Goal: Task Accomplishment & Management: Manage account settings

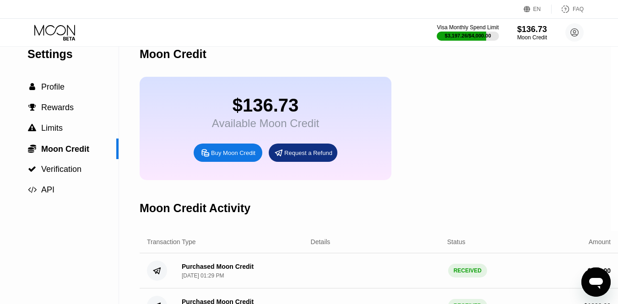
scroll to position [0, 7]
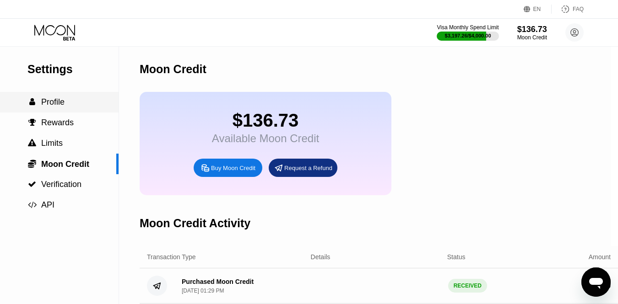
click at [78, 106] on div " Profile" at bounding box center [55, 103] width 125 height 10
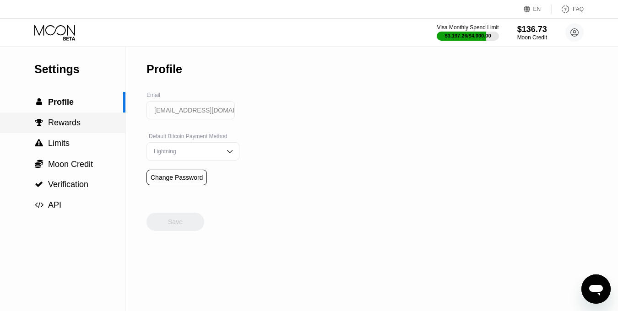
click at [81, 125] on span "Rewards" at bounding box center [64, 122] width 33 height 9
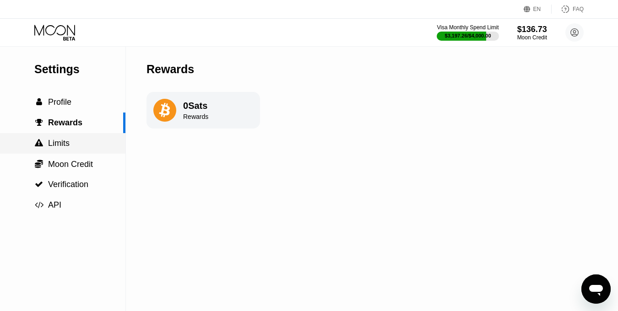
click at [74, 149] on div " Limits" at bounding box center [62, 143] width 125 height 21
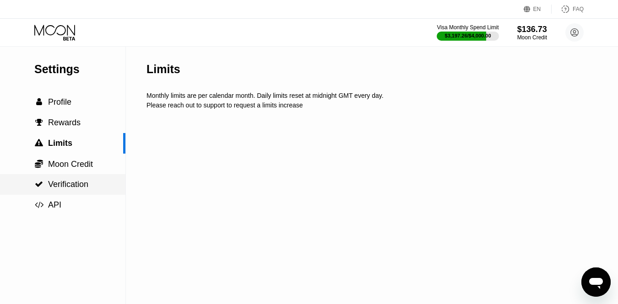
click at [83, 177] on div " Verification" at bounding box center [62, 184] width 125 height 21
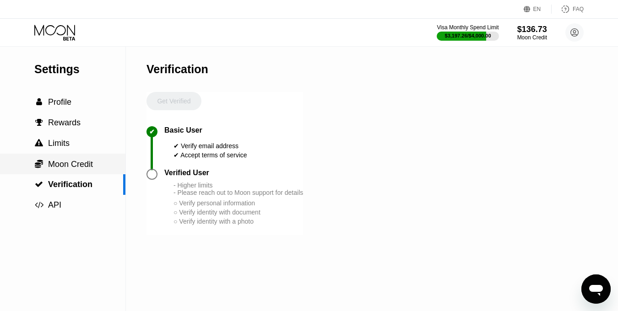
click at [91, 164] on span "Moon Credit" at bounding box center [70, 164] width 45 height 9
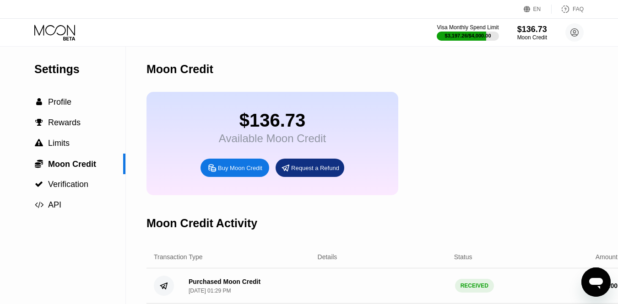
click at [261, 108] on div "$136.73 Available Moon Credit Buy Moon Credit Request a Refund" at bounding box center [273, 143] width 252 height 103
click at [282, 124] on div "$136.73" at bounding box center [272, 120] width 107 height 21
click at [57, 36] on icon at bounding box center [55, 33] width 43 height 16
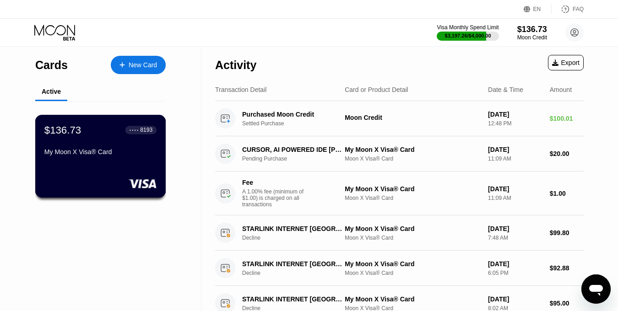
click at [105, 143] on div "$136.73 ● ● ● ● 8193 My Moon X Visa® Card" at bounding box center [100, 141] width 112 height 35
